Goal: Transaction & Acquisition: Book appointment/travel/reservation

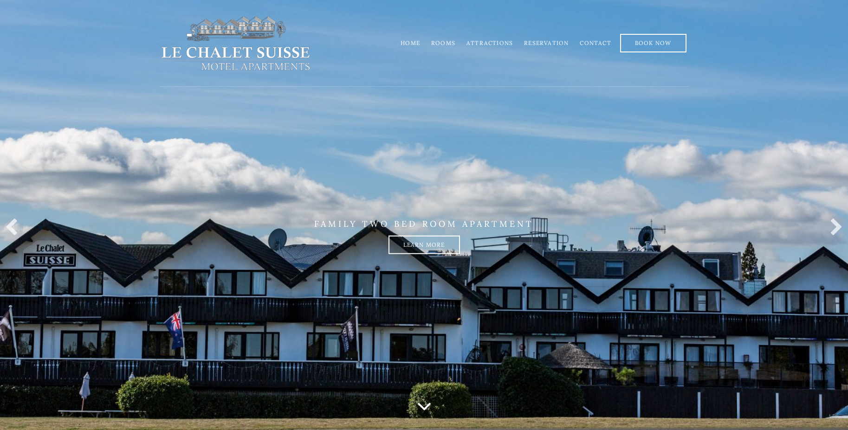
click at [449, 44] on link "Rooms" at bounding box center [443, 42] width 24 height 7
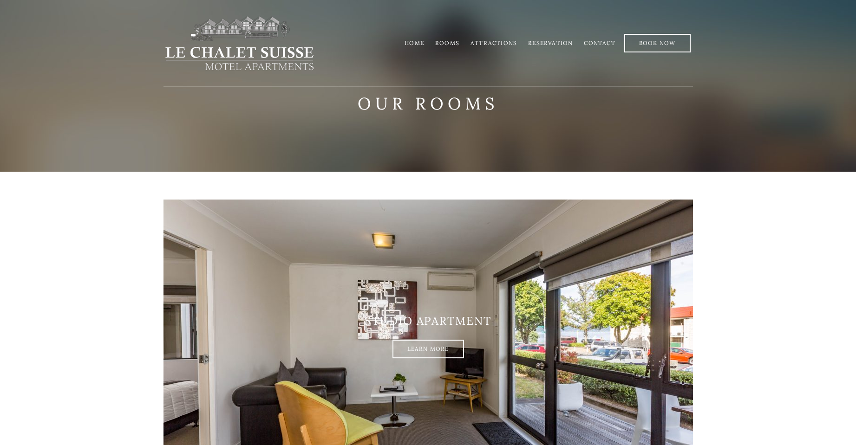
click at [451, 45] on link "Rooms" at bounding box center [447, 42] width 24 height 7
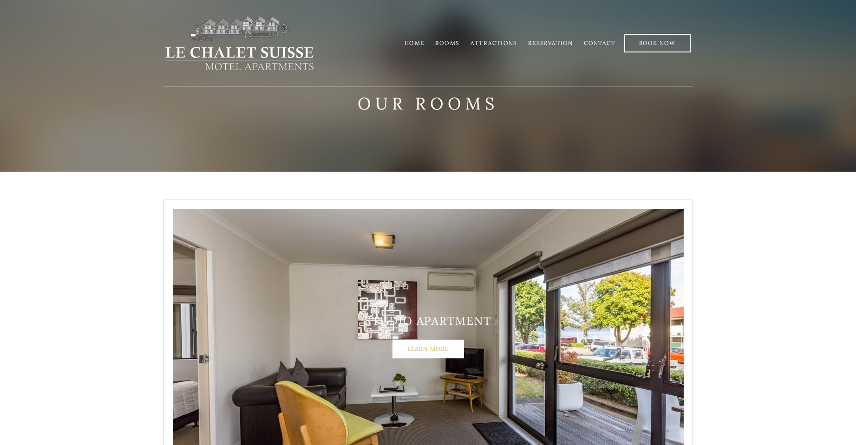
click at [426, 352] on link "Learn More" at bounding box center [427, 349] width 71 height 19
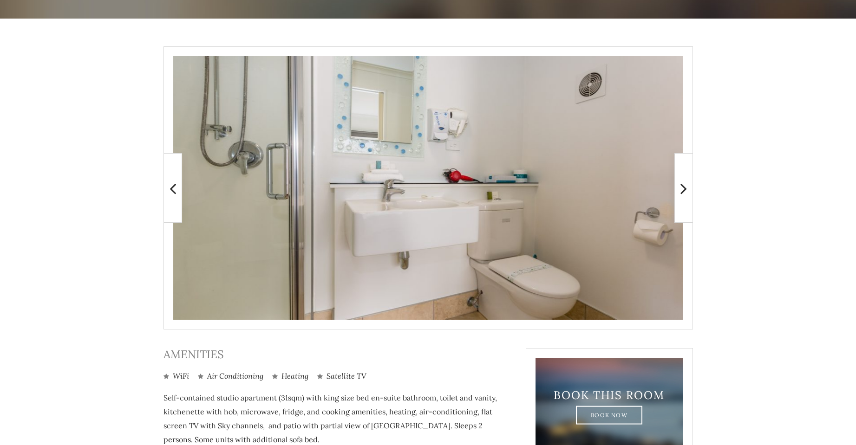
scroll to position [292, 0]
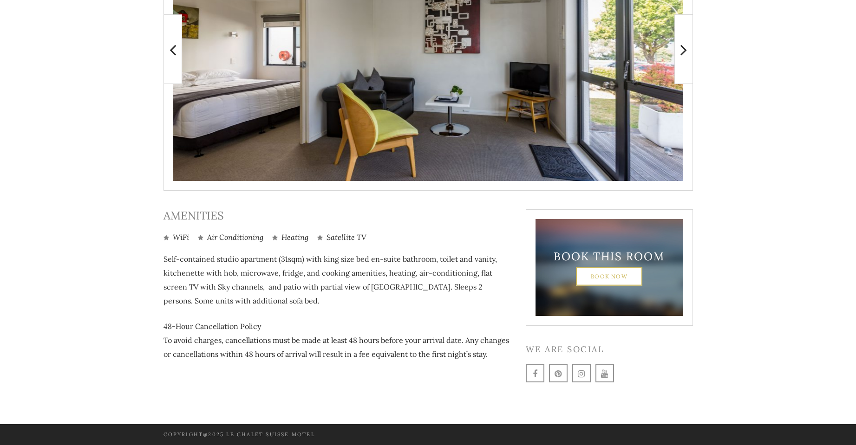
click at [601, 279] on link "Book Now" at bounding box center [609, 276] width 66 height 19
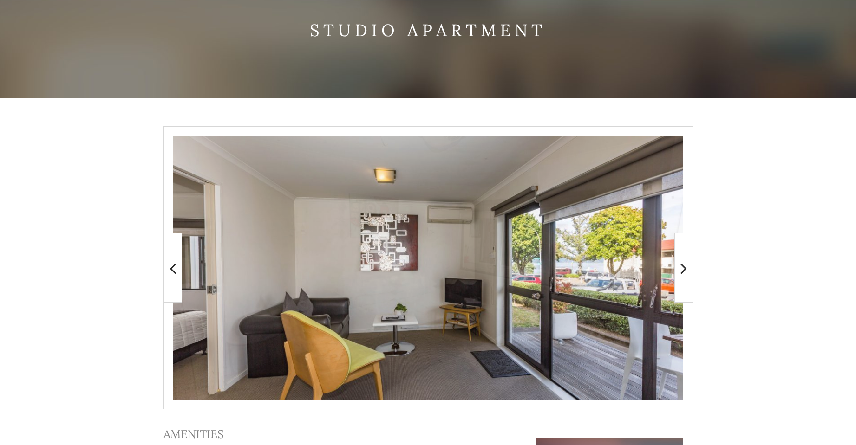
scroll to position [0, 0]
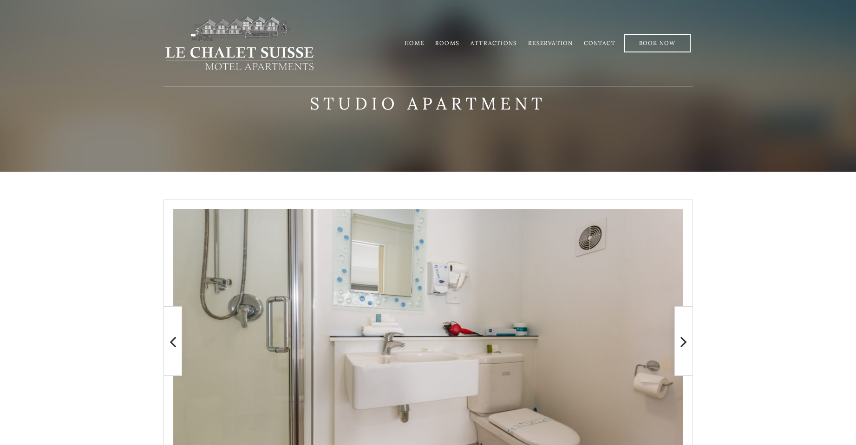
click at [545, 43] on link "Reservation" at bounding box center [550, 42] width 45 height 7
